Goal: Task Accomplishment & Management: Manage account settings

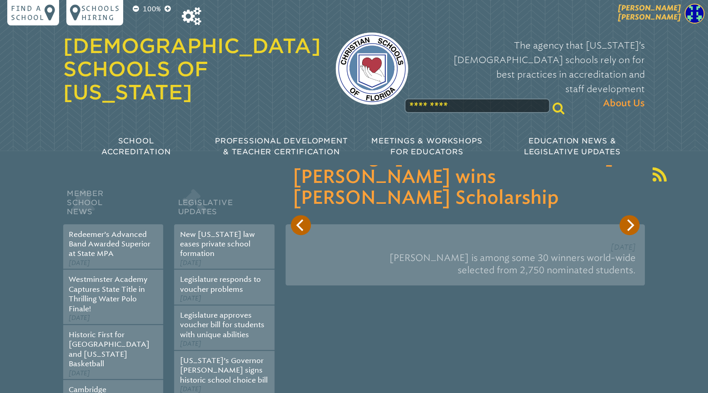
click at [666, 16] on span "[PERSON_NAME]" at bounding box center [649, 13] width 63 height 18
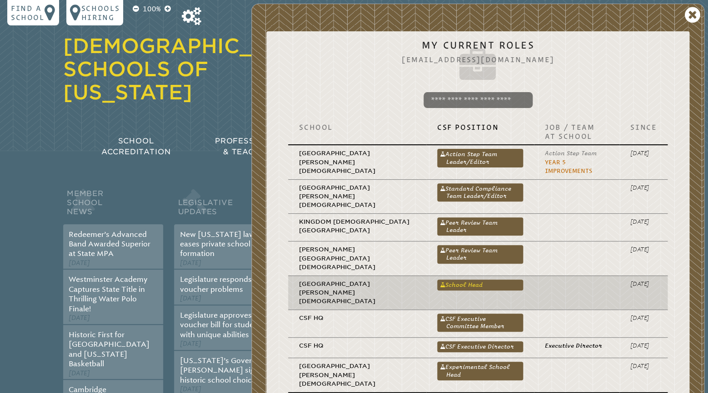
click at [446, 280] on link "School Head" at bounding box center [480, 285] width 86 height 11
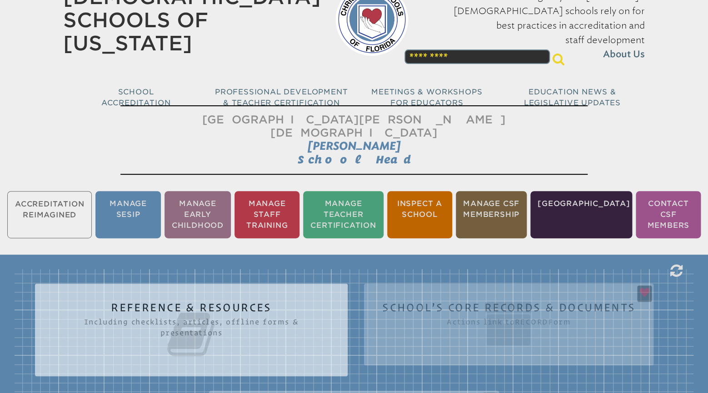
scroll to position [143, 0]
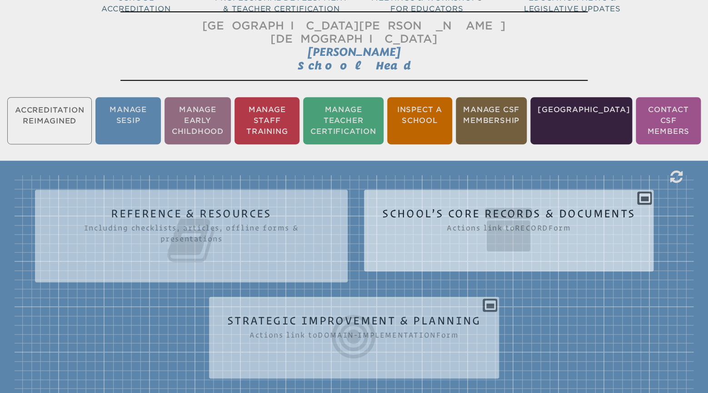
click at [485, 204] on icon at bounding box center [508, 229] width 253 height 51
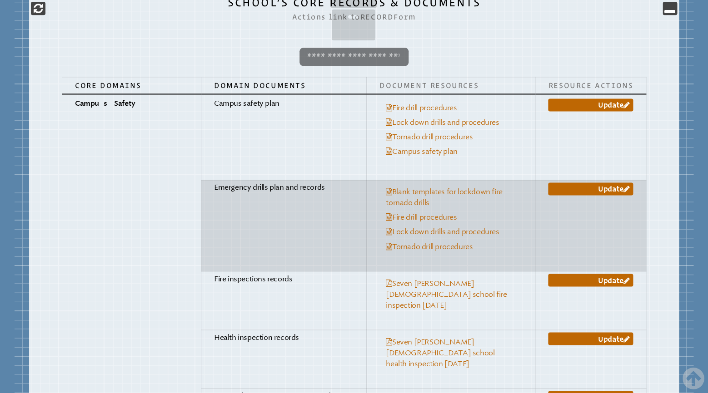
scroll to position [477, 0]
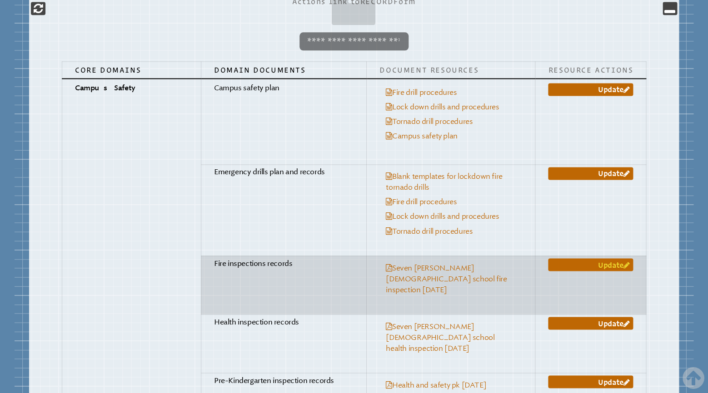
click at [596, 258] on link "Update" at bounding box center [590, 264] width 85 height 13
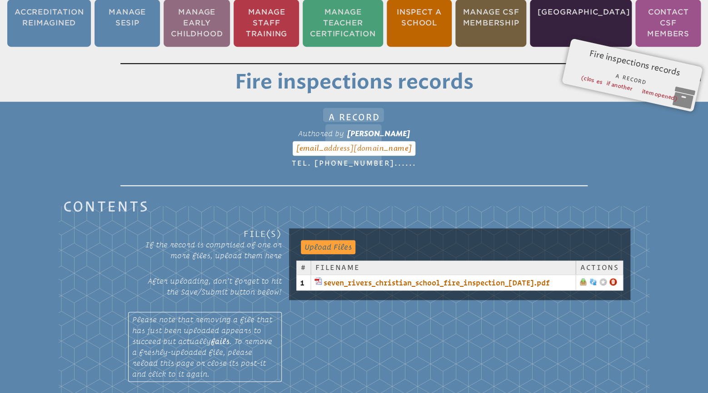
scroll to position [246, 0]
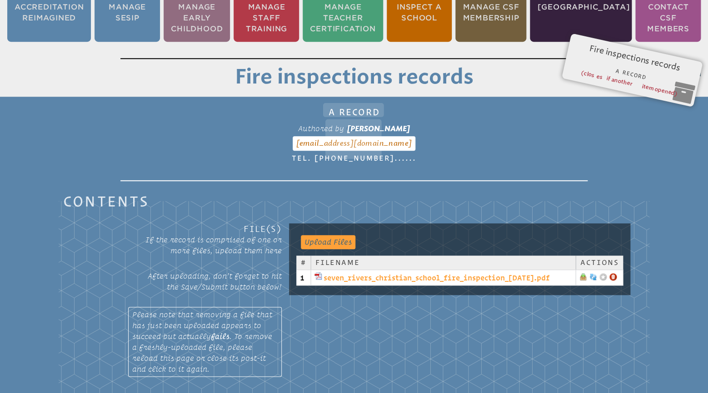
click at [456, 273] on link "seven_rivers_christian_school_fire_inspection_[DATE].pdf" at bounding box center [442, 278] width 257 height 11
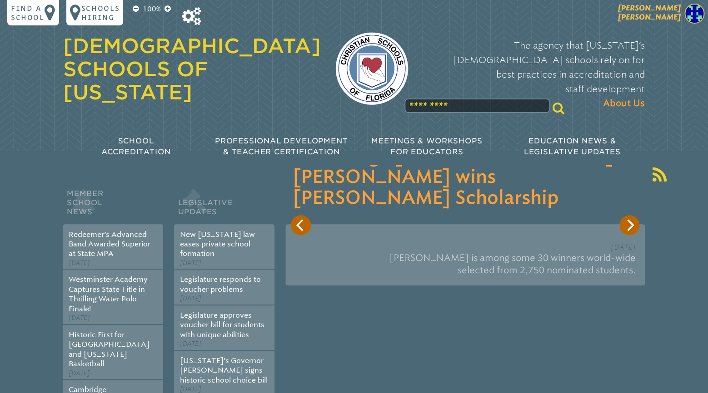
click at [677, 18] on span "[PERSON_NAME]" at bounding box center [649, 13] width 63 height 18
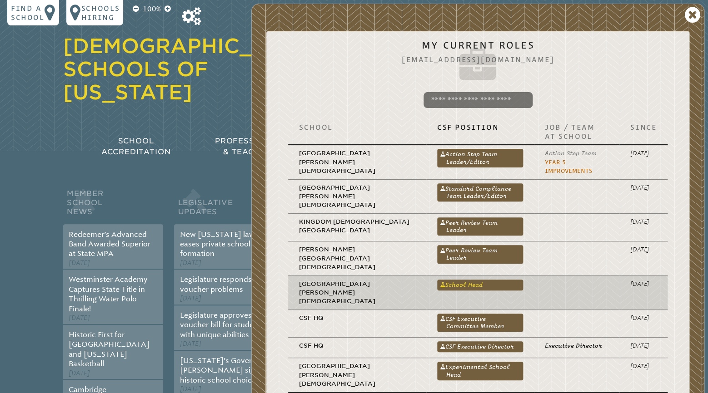
click at [445, 280] on link "School Head" at bounding box center [480, 285] width 86 height 11
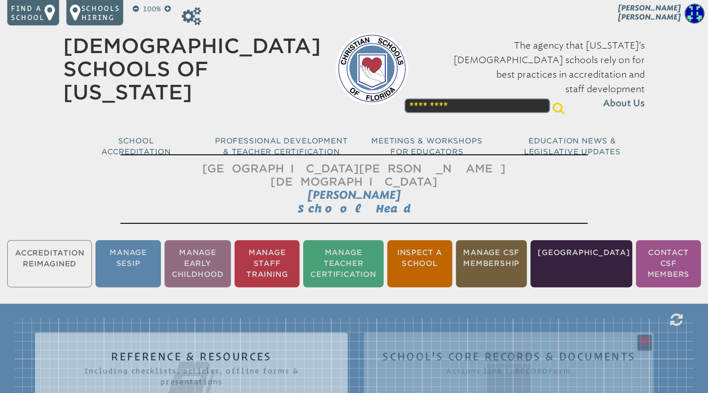
scroll to position [191, 0]
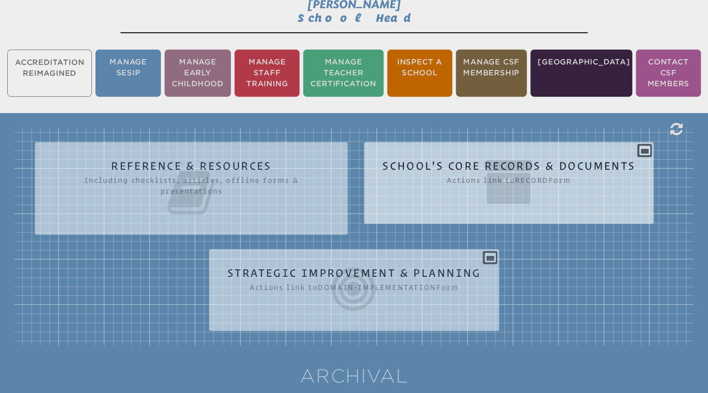
click at [528, 169] on icon at bounding box center [508, 182] width 253 height 51
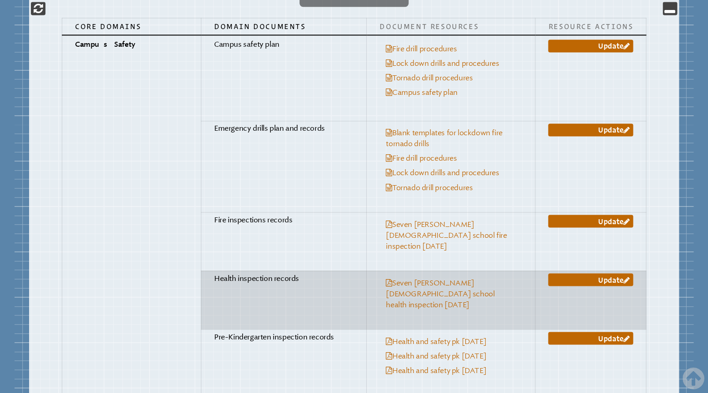
scroll to position [525, 0]
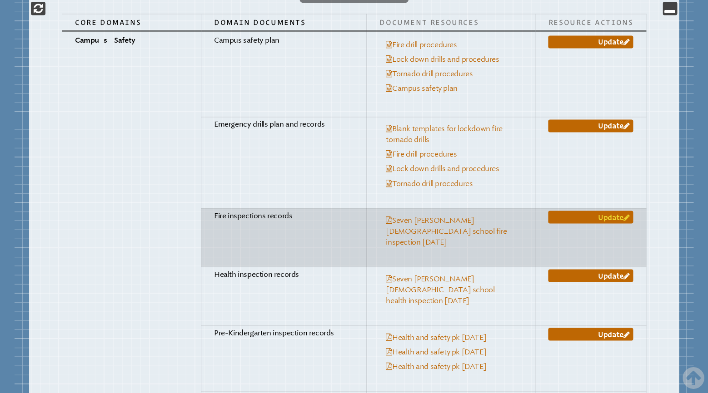
click at [586, 211] on link "Update" at bounding box center [590, 217] width 85 height 13
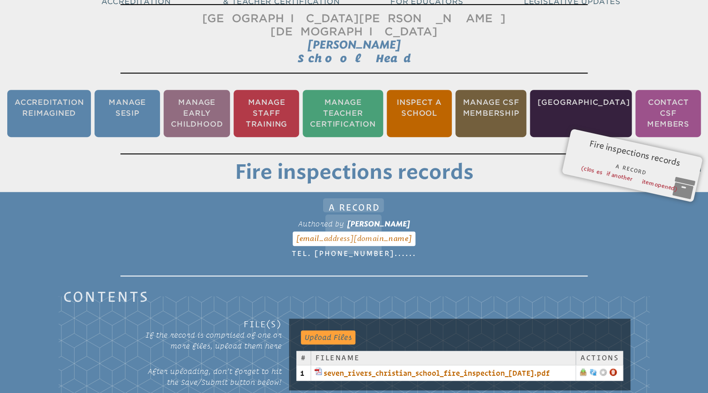
scroll to position [246, 0]
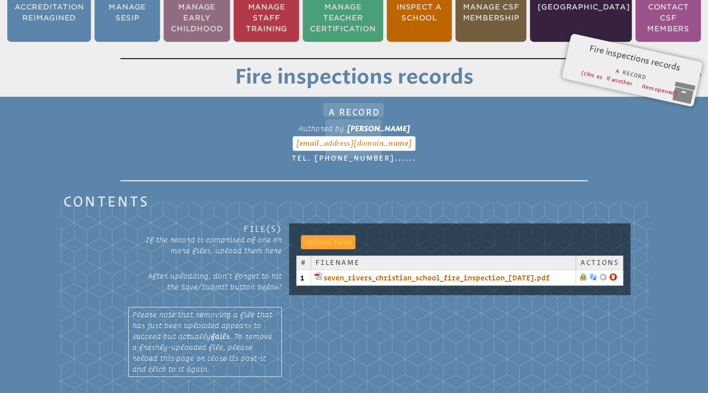
click at [326, 235] on input "file" at bounding box center [323, 241] width 45 height 13
type input "**********"
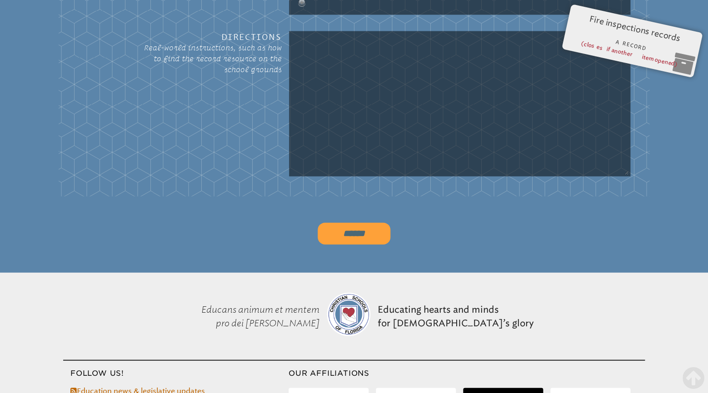
scroll to position [770, 0]
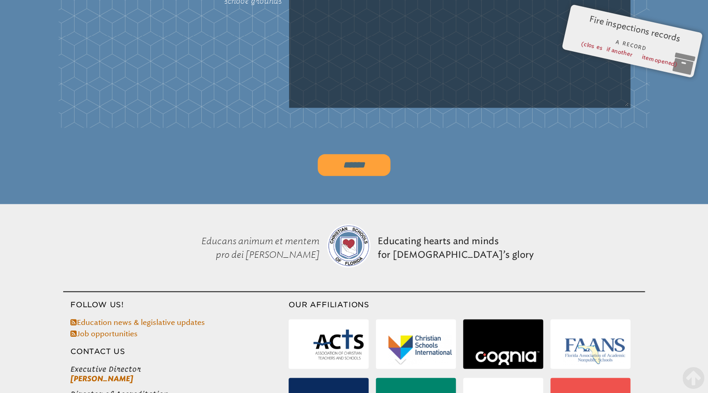
click at [360, 154] on input "******" at bounding box center [353, 165] width 73 height 22
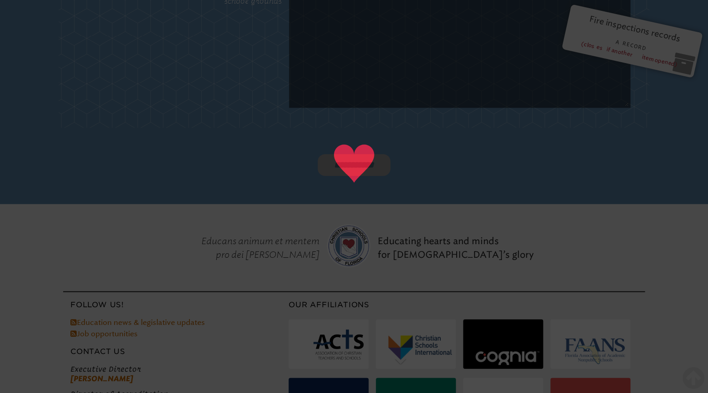
type input "******"
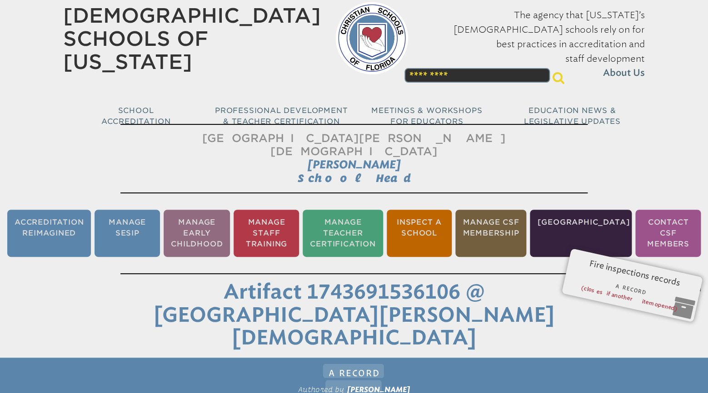
scroll to position [0, 0]
